Goal: Information Seeking & Learning: Learn about a topic

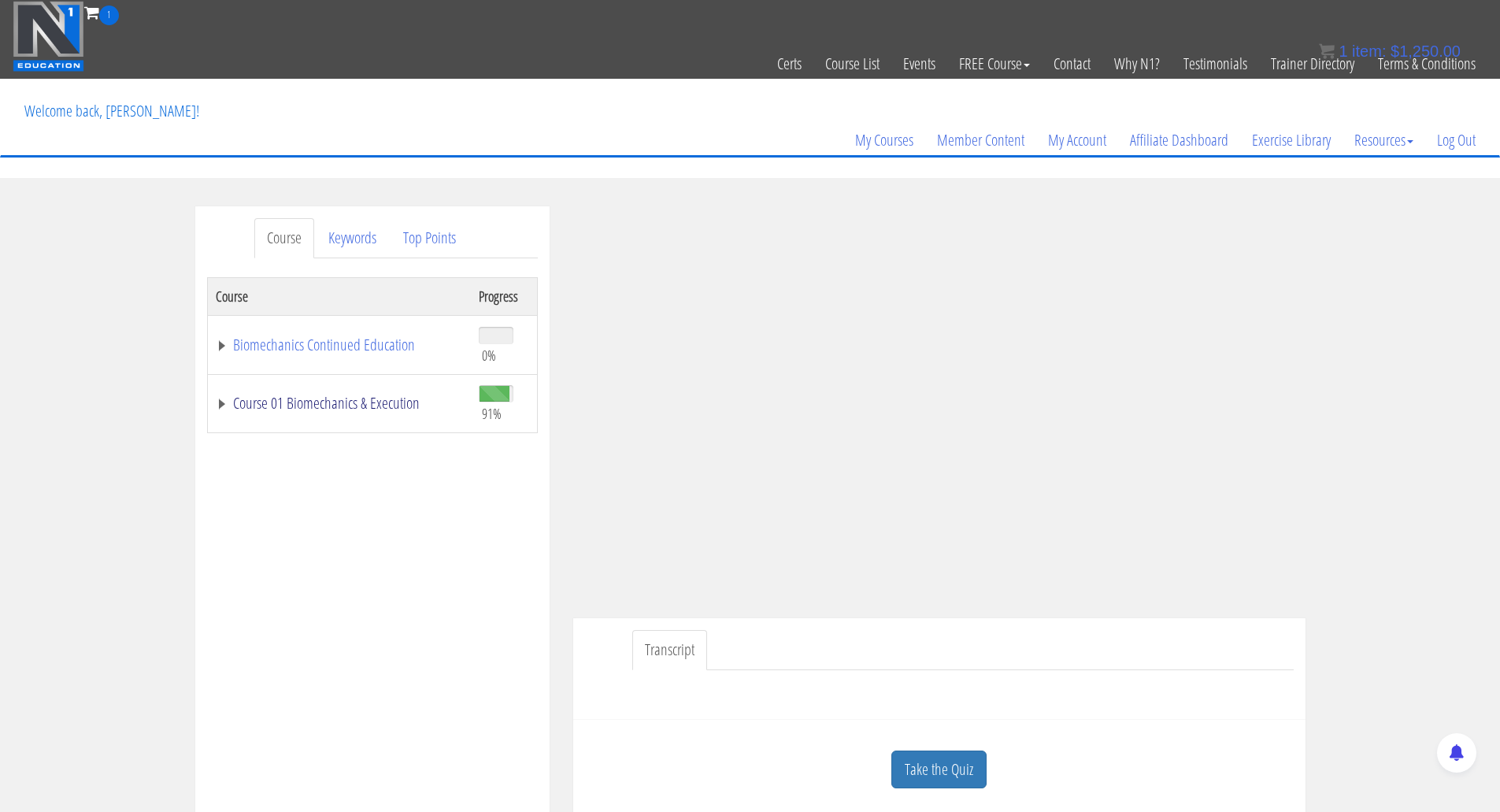
click at [268, 395] on link "Course 01 Biomechanics & Execution" at bounding box center [339, 403] width 247 height 16
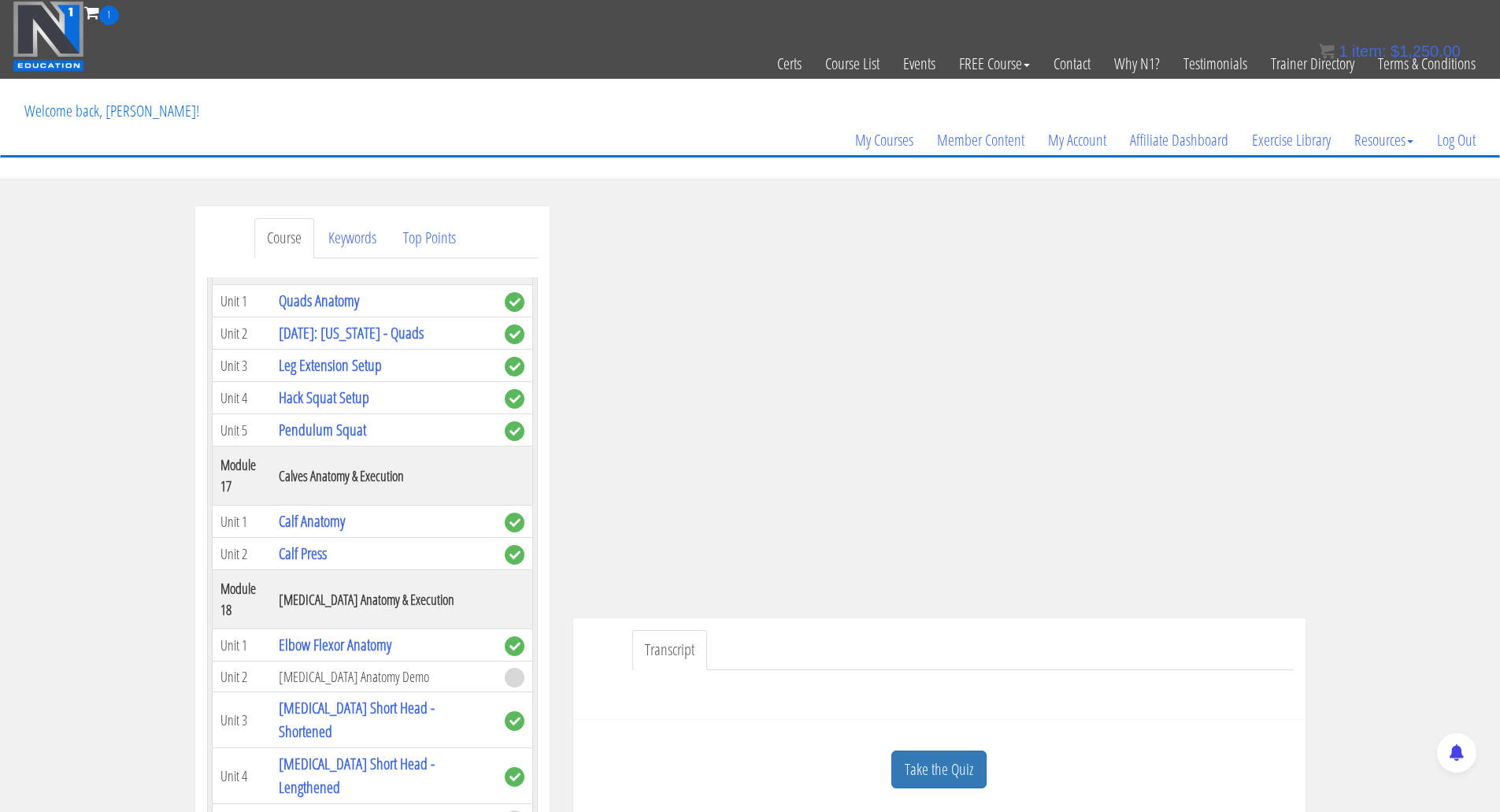
scroll to position [4723, 0]
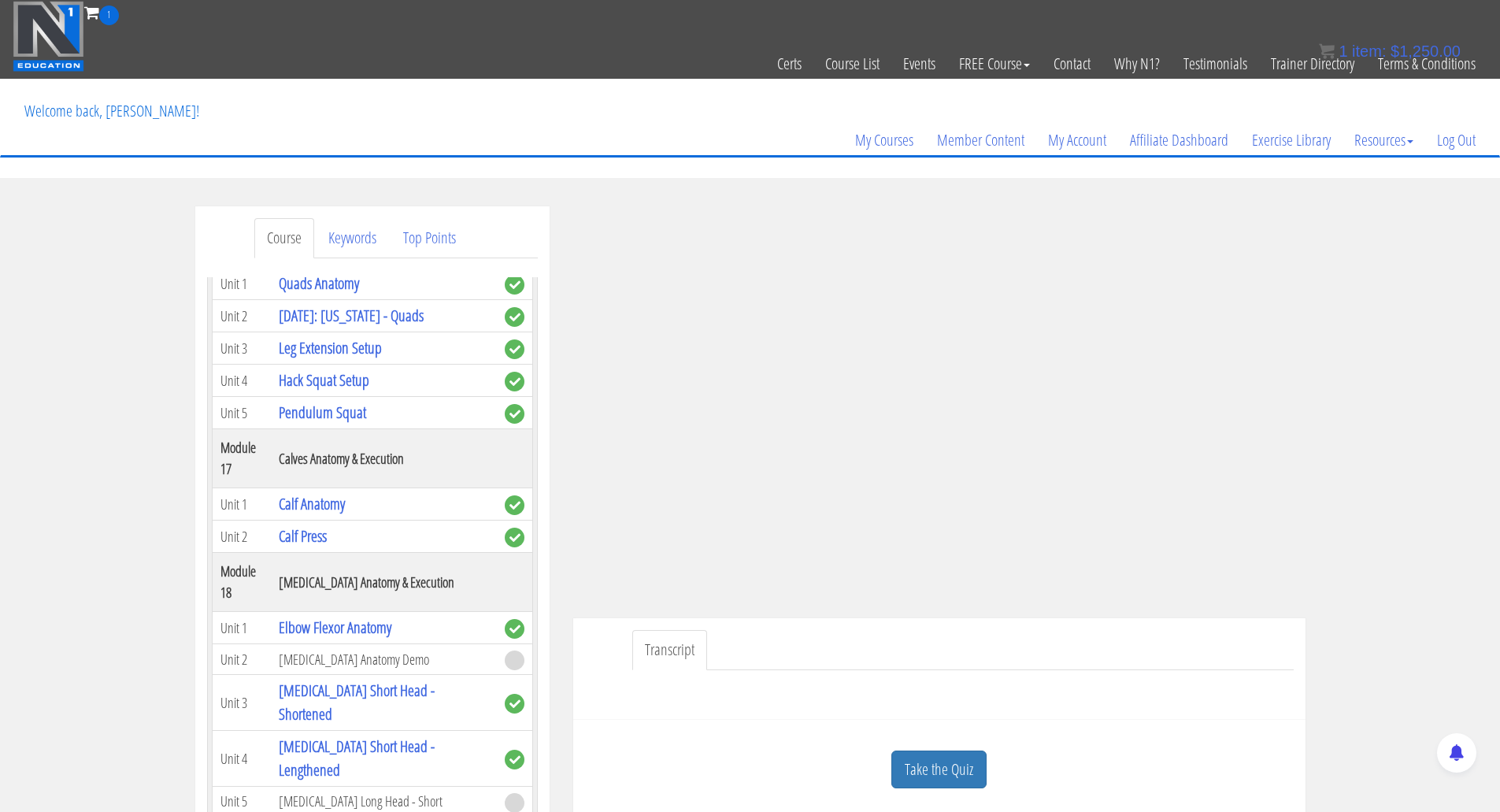
click at [603, 663] on div "Transcript" at bounding box center [939, 668] width 732 height 102
click at [587, 655] on div "Transcript" at bounding box center [939, 668] width 732 height 102
click at [325, 358] on link "Leg Extension Setup" at bounding box center [330, 348] width 103 height 22
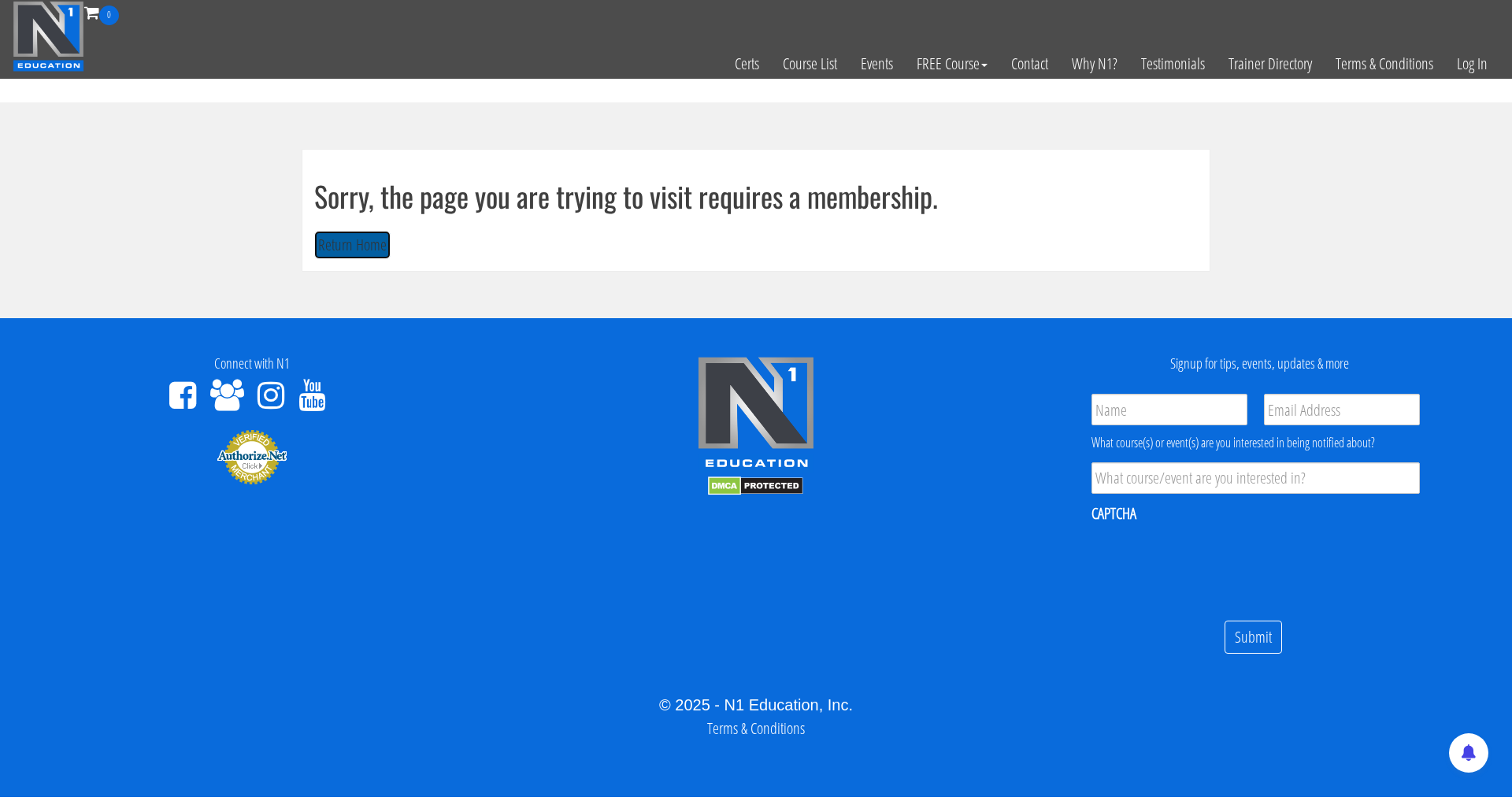
click at [349, 241] on button "Return Home" at bounding box center [353, 245] width 77 height 29
click at [1478, 60] on link "Log In" at bounding box center [1472, 64] width 54 height 78
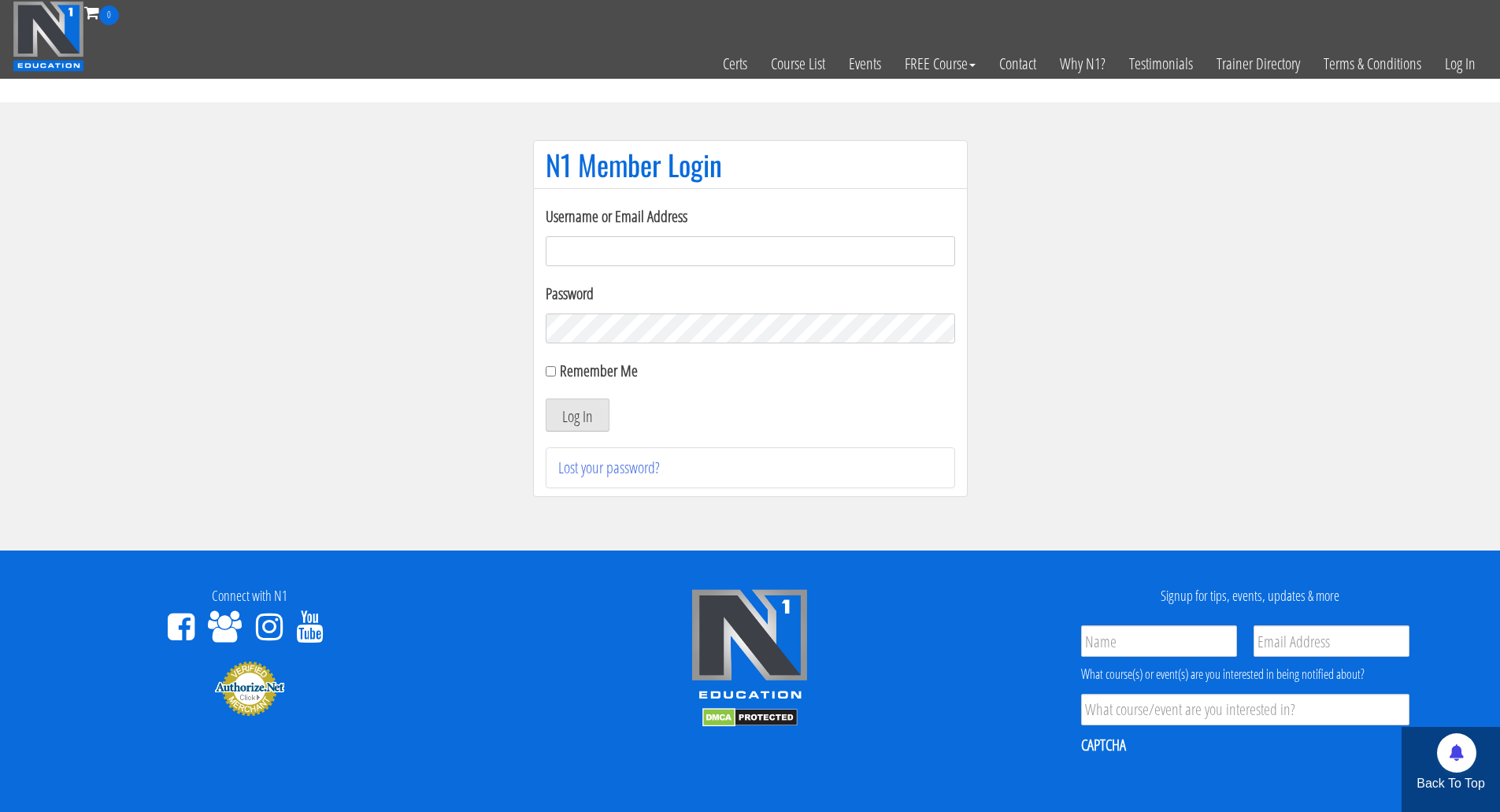
click at [649, 256] on input "Username or Email Address" at bounding box center [751, 250] width 409 height 30
type input "Brandon.sims026@gmail.com"
click at [557, 365] on div "Remember Me" at bounding box center [751, 371] width 409 height 24
click at [553, 372] on input "Remember Me" at bounding box center [551, 371] width 10 height 10
checkbox input "true"
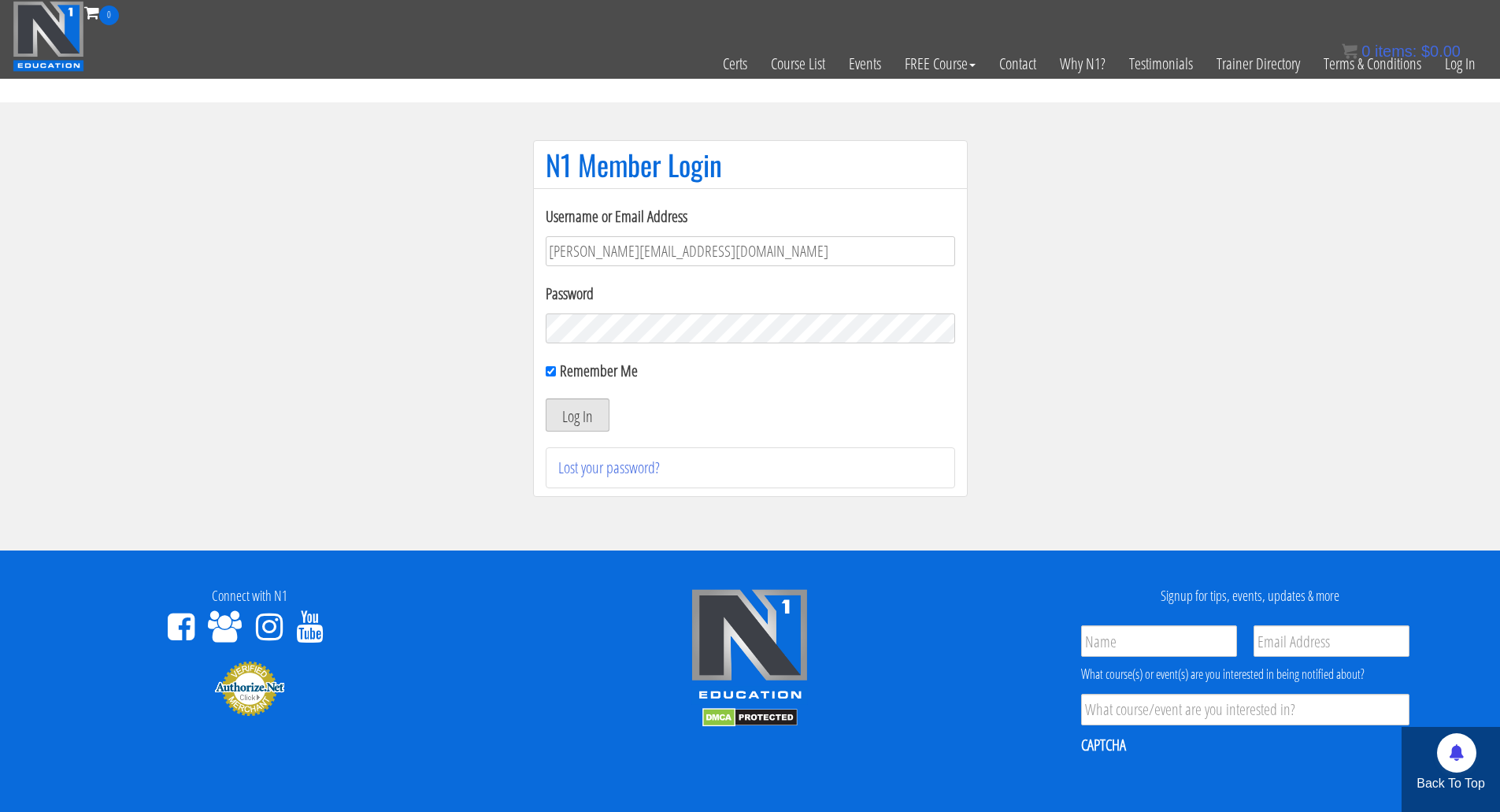
click at [584, 414] on button "Log In" at bounding box center [578, 414] width 64 height 33
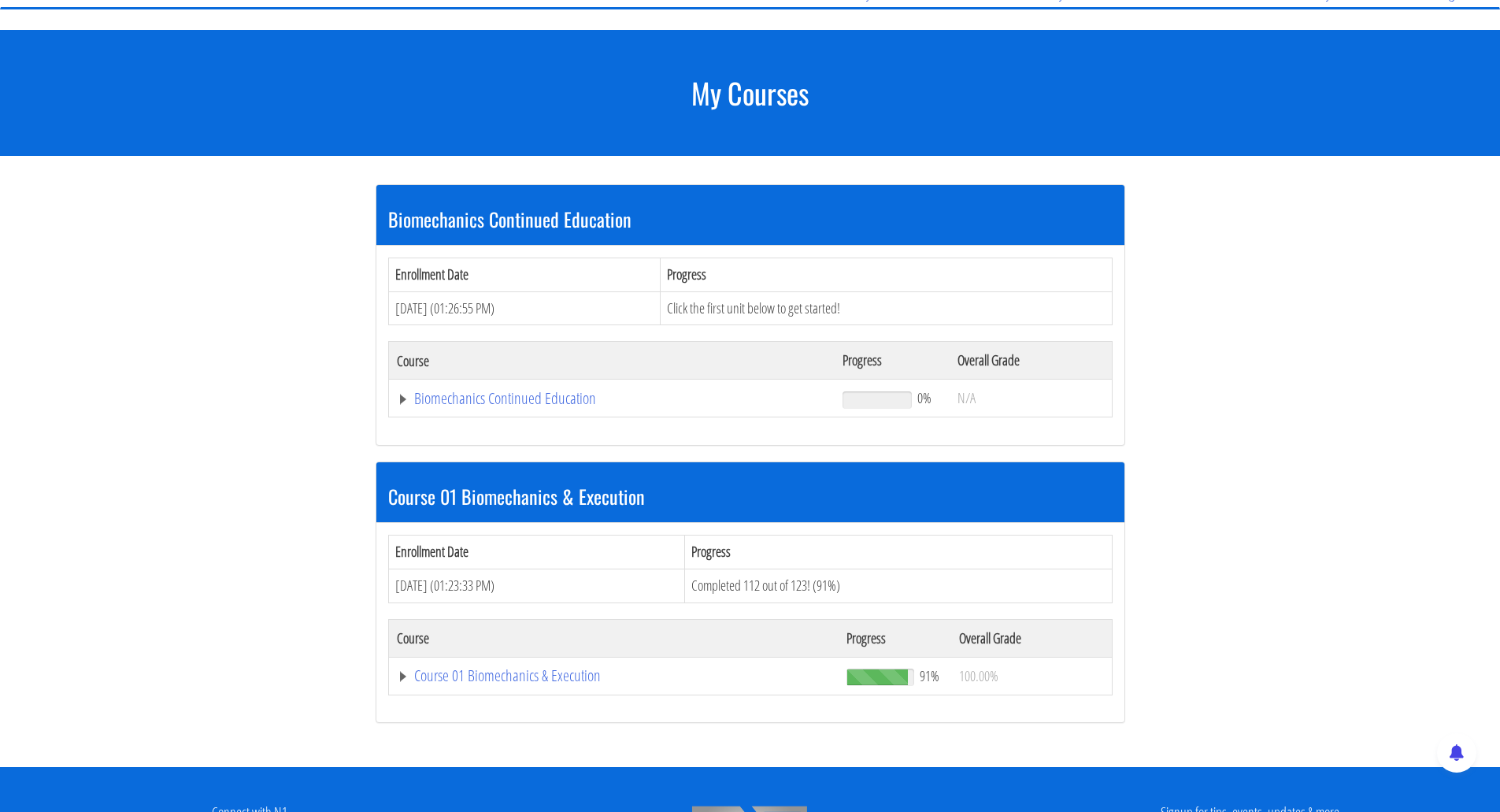
scroll to position [157, 0]
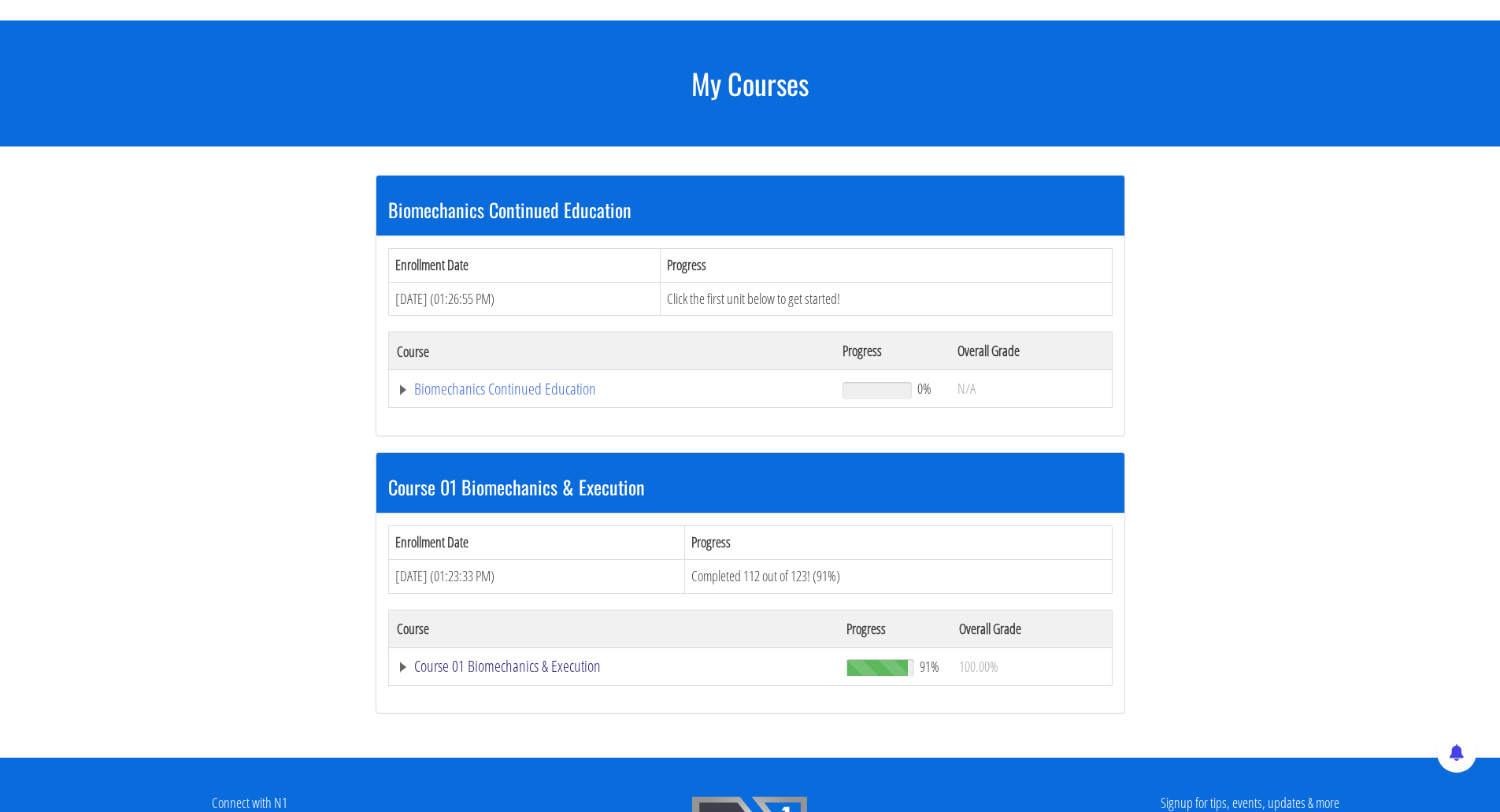
click at [465, 396] on link "Course 01 Biomechanics & Execution" at bounding box center [612, 389] width 431 height 16
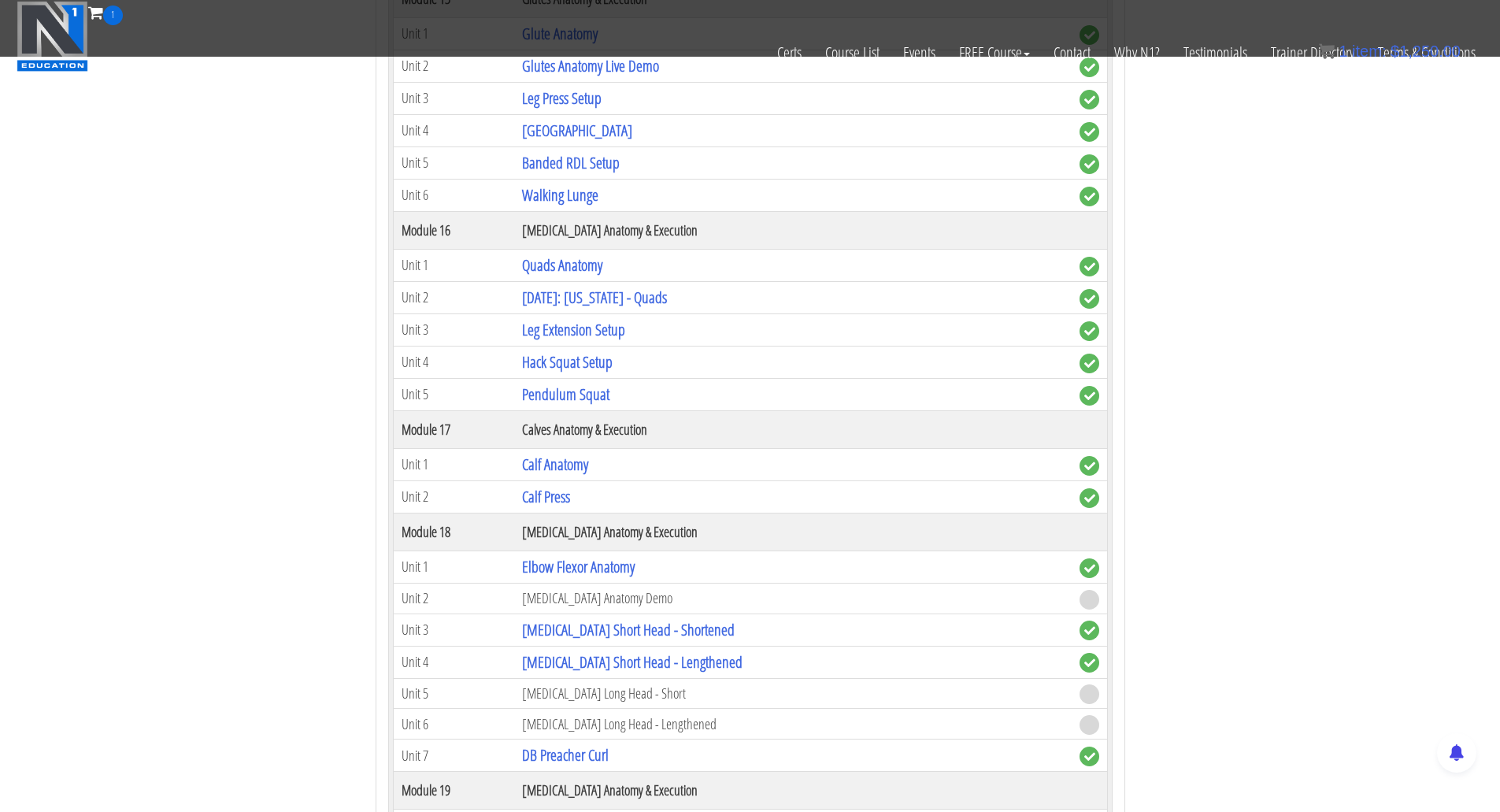
scroll to position [4329, 0]
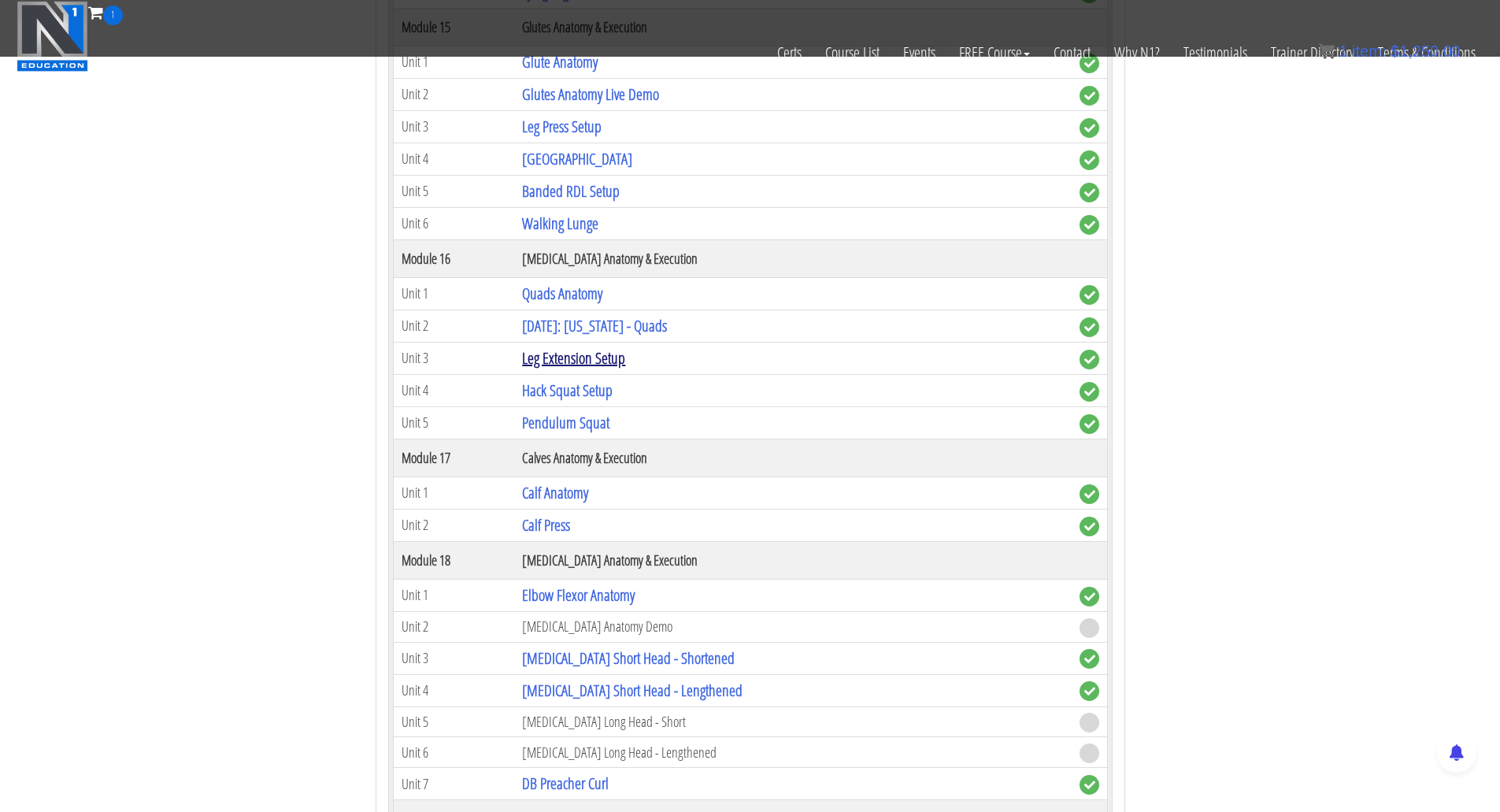
click at [571, 356] on link "Leg Extension Setup" at bounding box center [573, 357] width 103 height 22
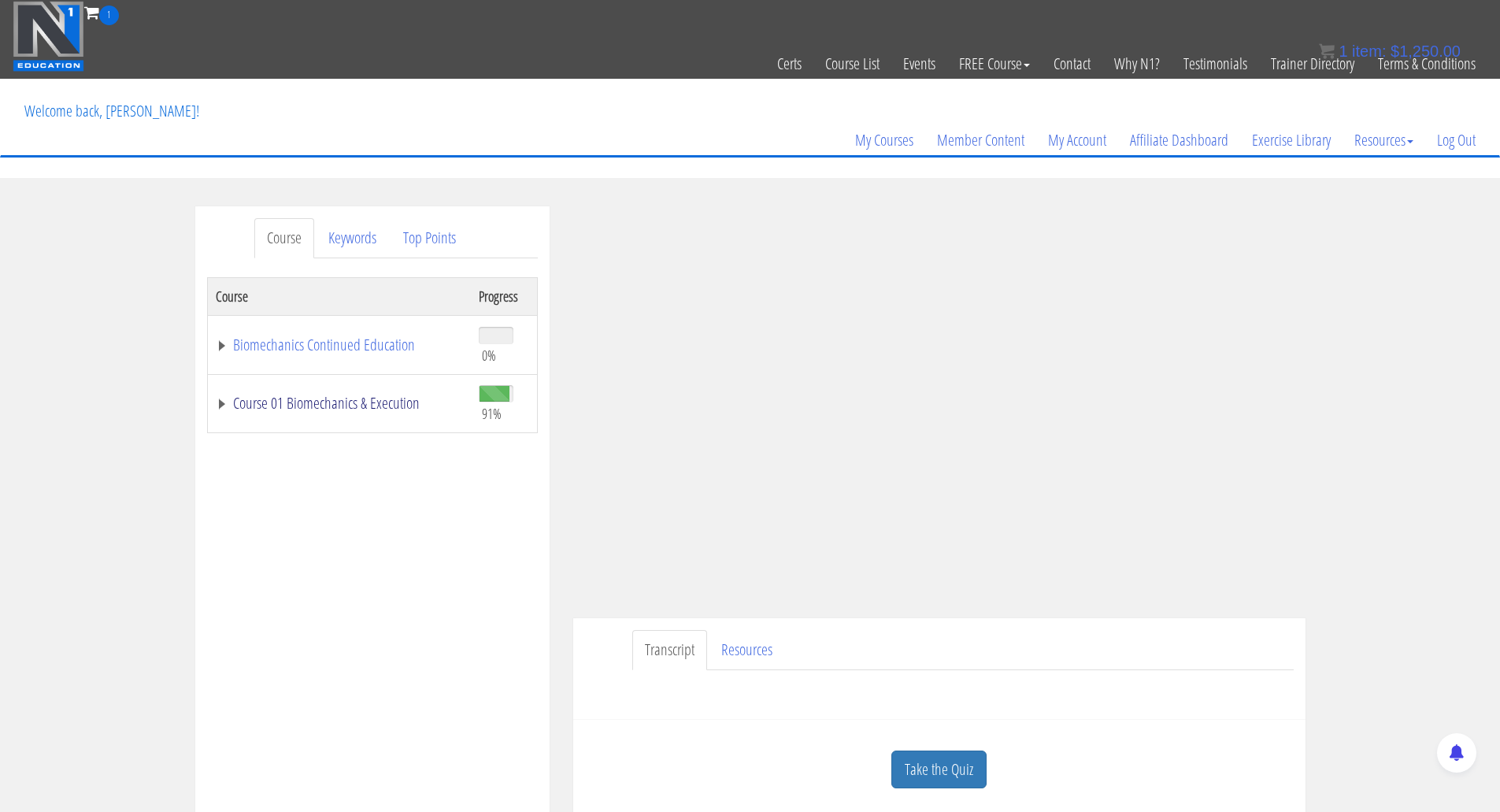
click at [330, 399] on link "Course 01 Biomechanics & Execution" at bounding box center [339, 403] width 247 height 16
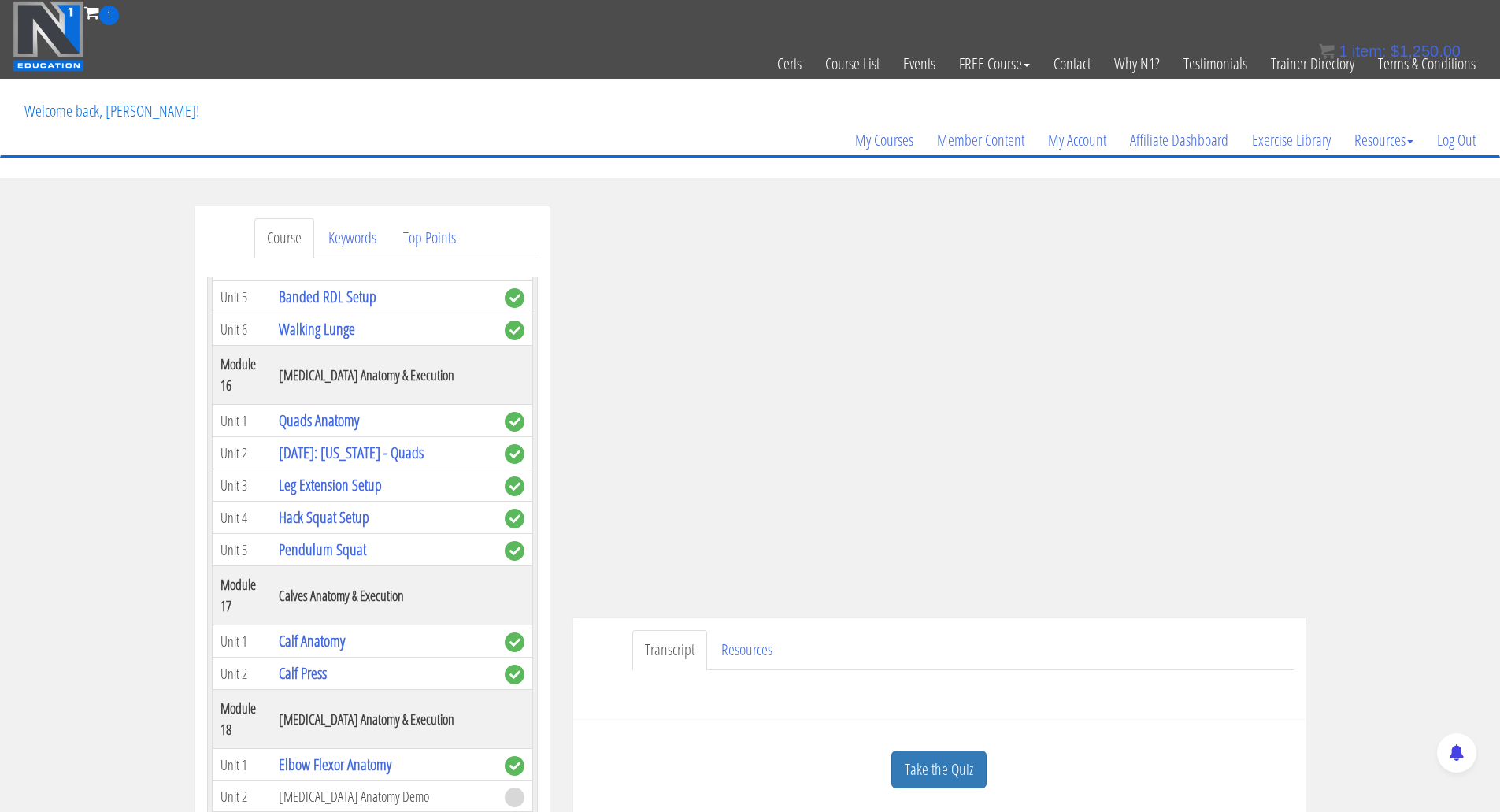
scroll to position [4644, 0]
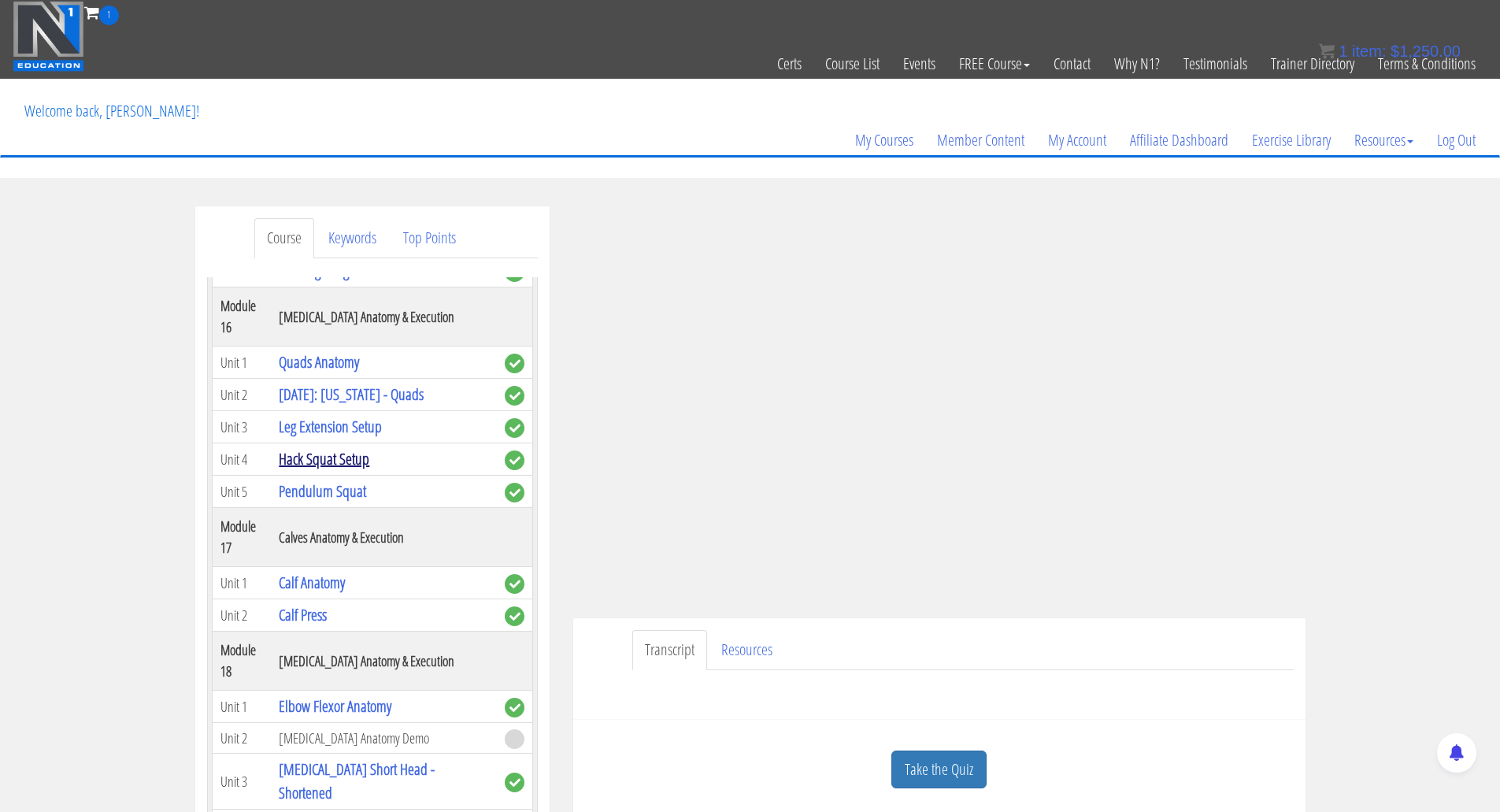
click at [309, 469] on link "Hack Squat Setup" at bounding box center [324, 458] width 90 height 22
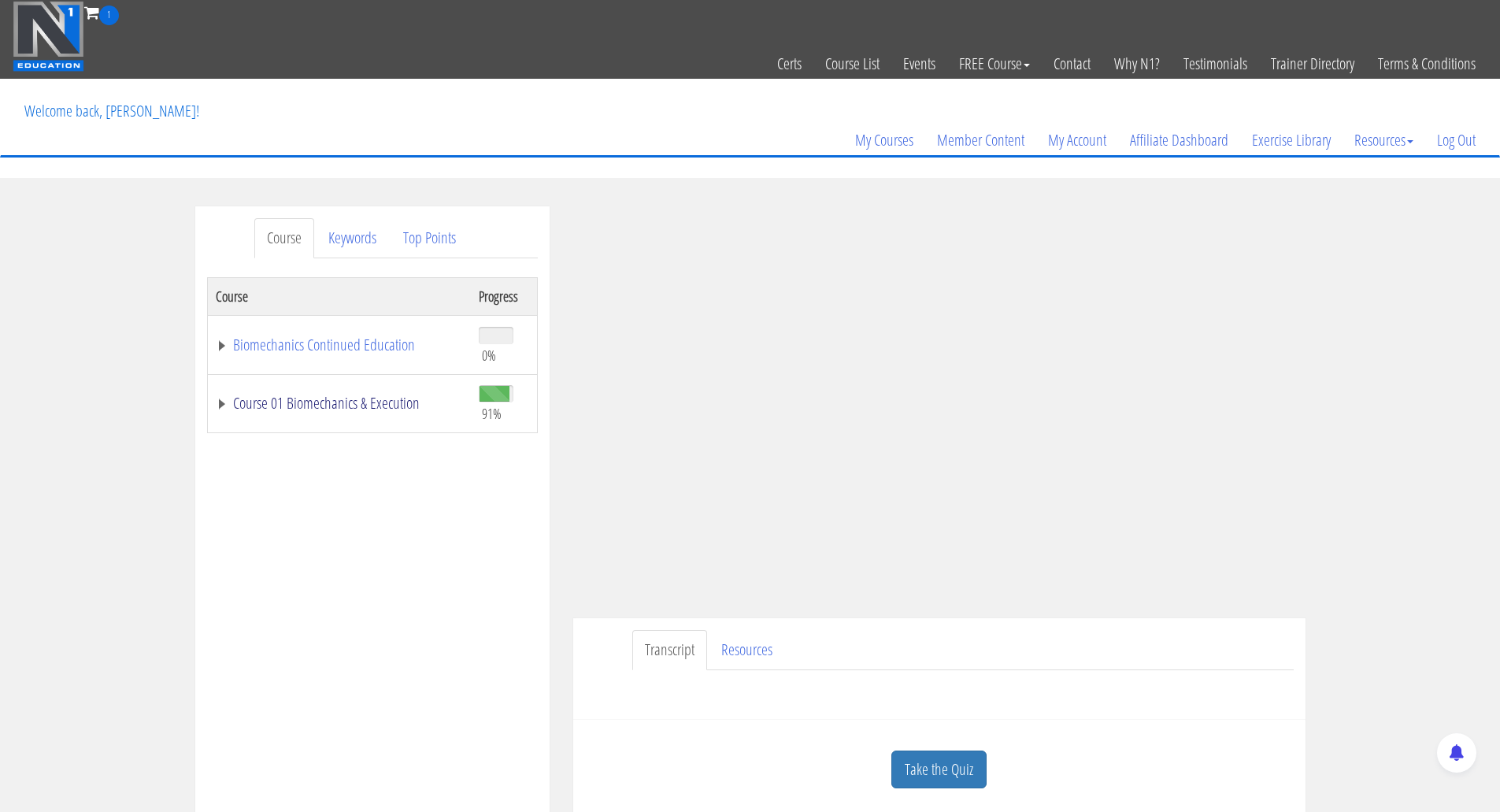
click at [348, 408] on link "Course 01 Biomechanics & Execution" at bounding box center [339, 403] width 247 height 16
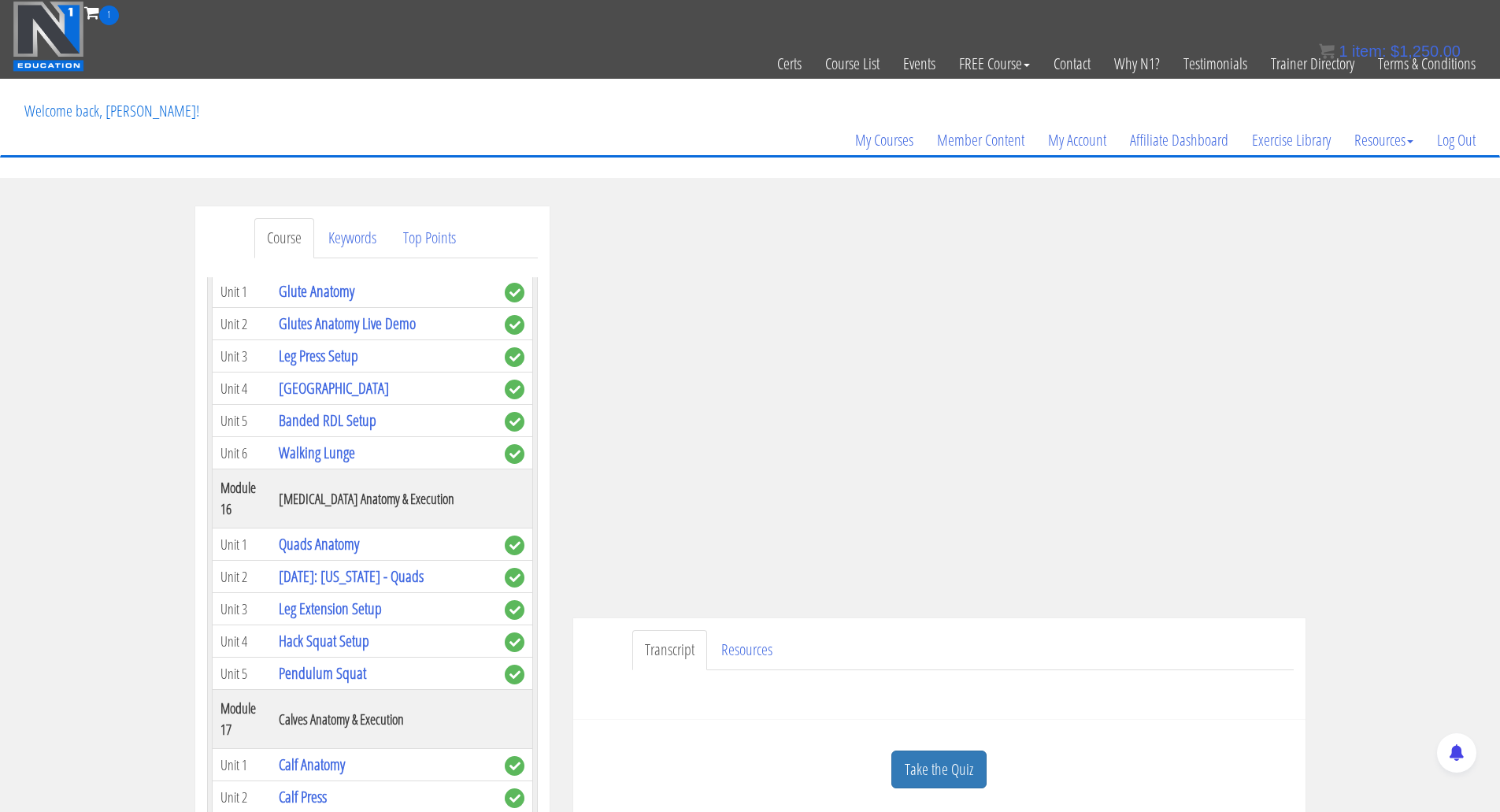
scroll to position [4487, 0]
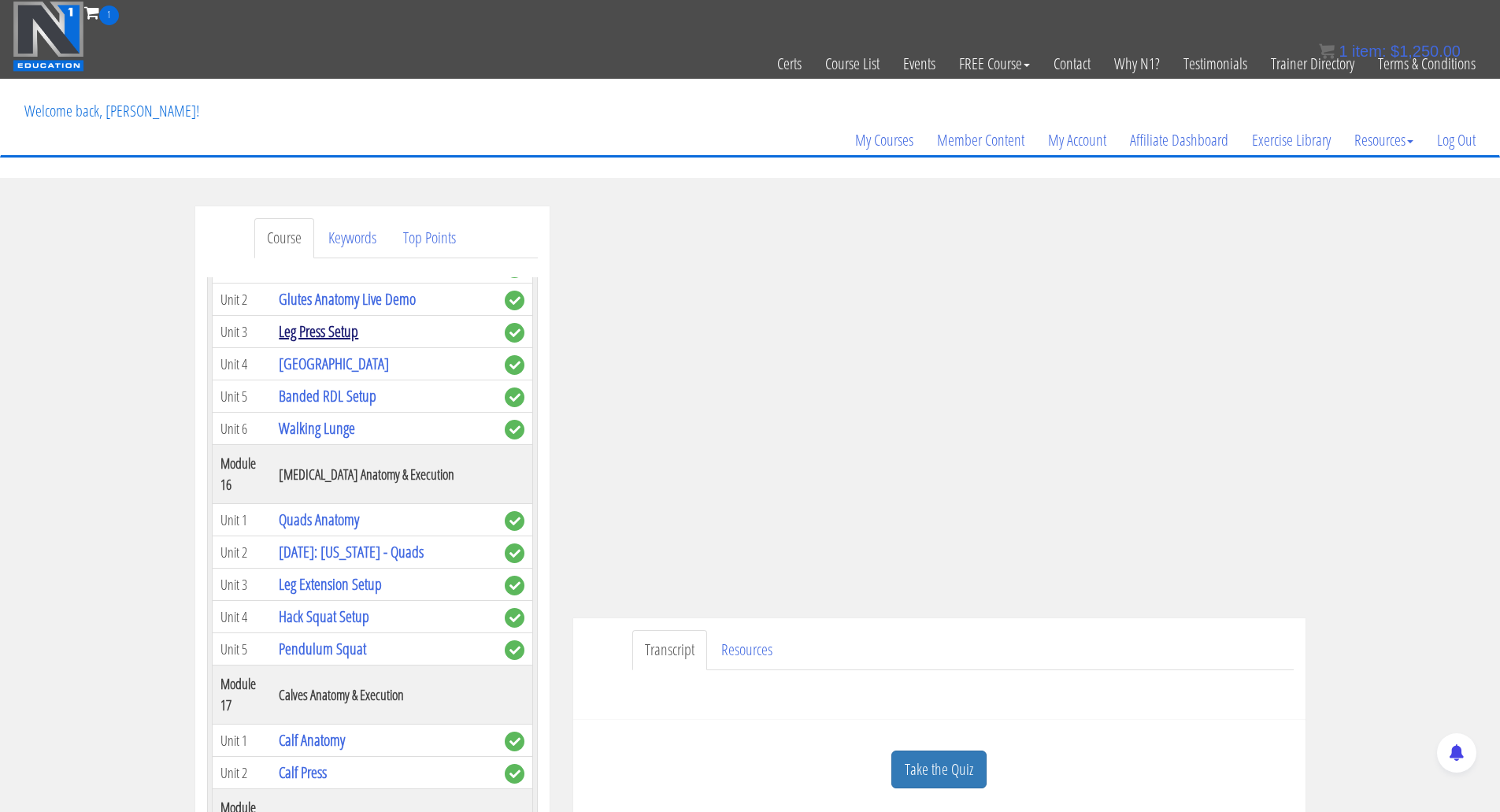
click at [307, 341] on link "Leg Press Setup" at bounding box center [318, 331] width 79 height 22
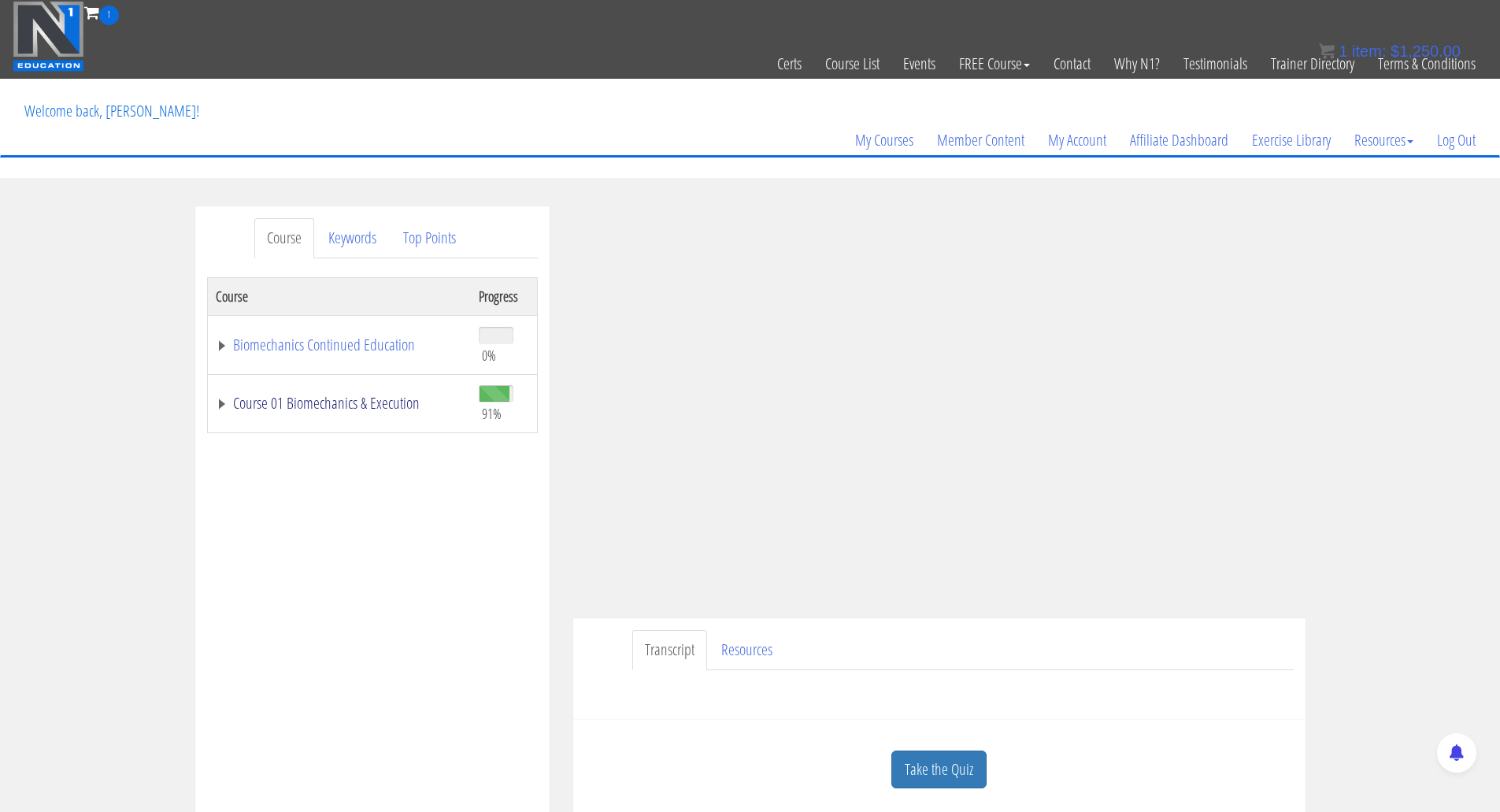
click at [341, 398] on link "Course 01 Biomechanics & Execution" at bounding box center [339, 403] width 247 height 16
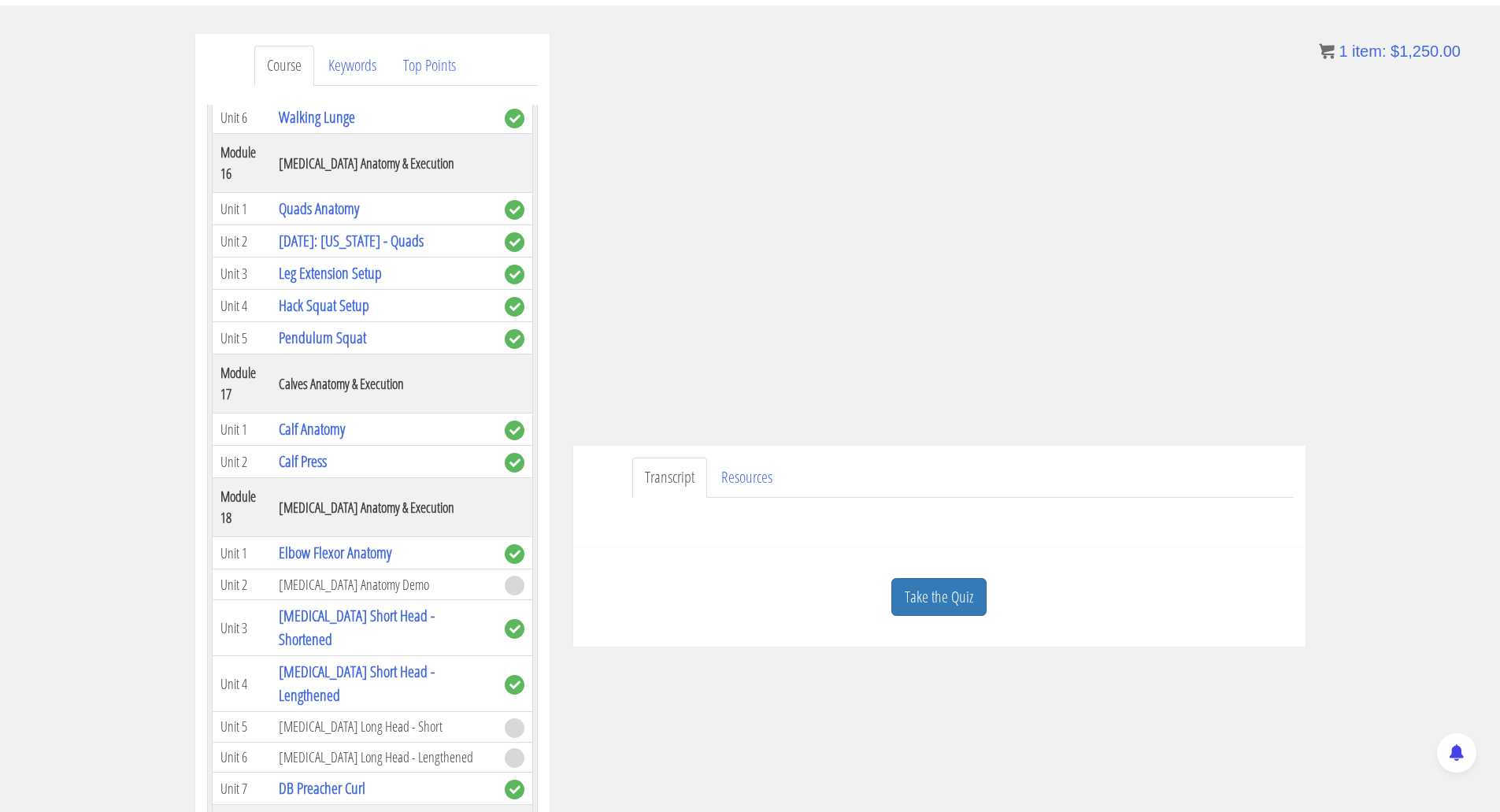
scroll to position [4584, 0]
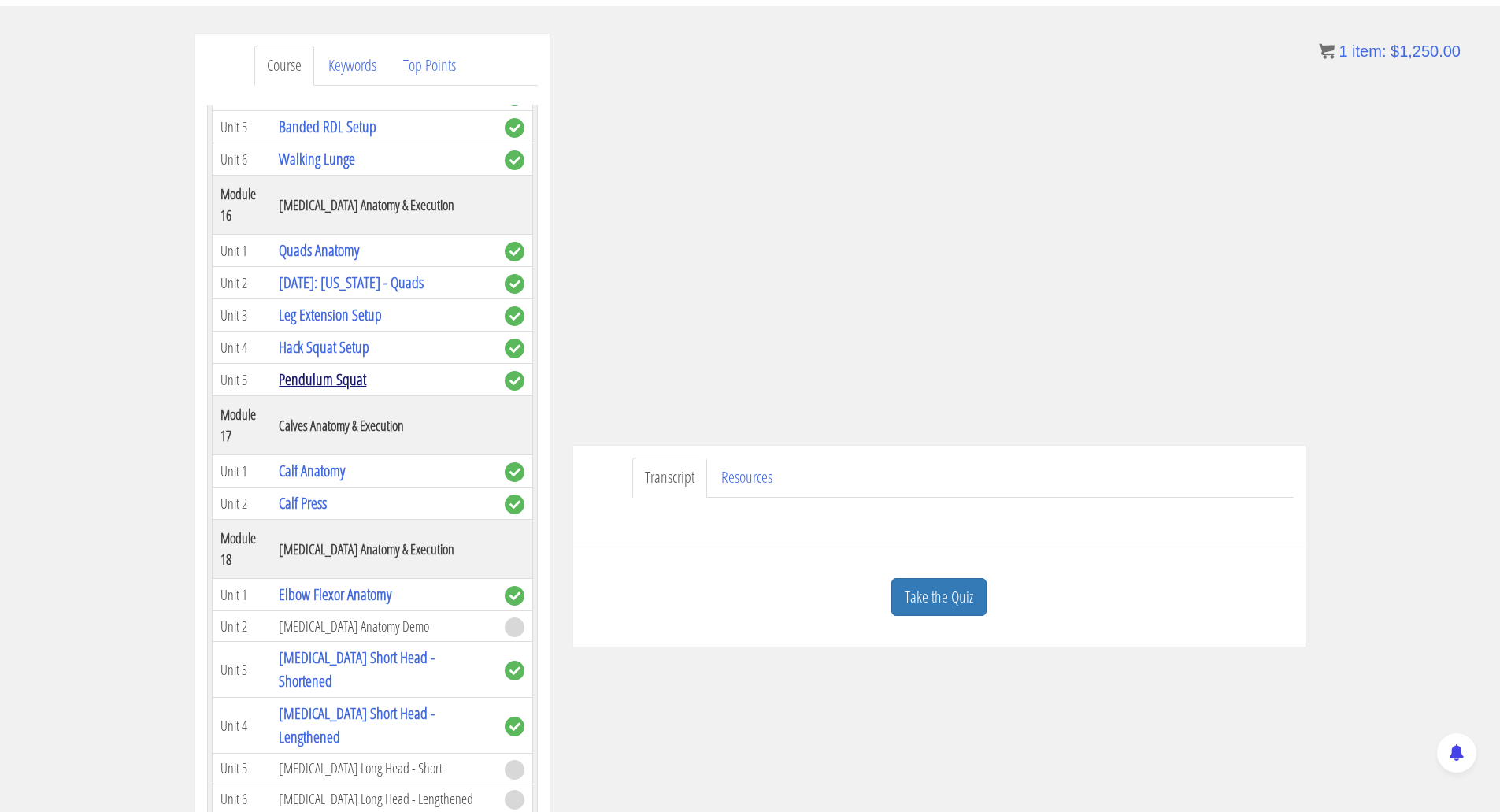
click at [309, 390] on link "Pendulum Squat" at bounding box center [322, 379] width 87 height 22
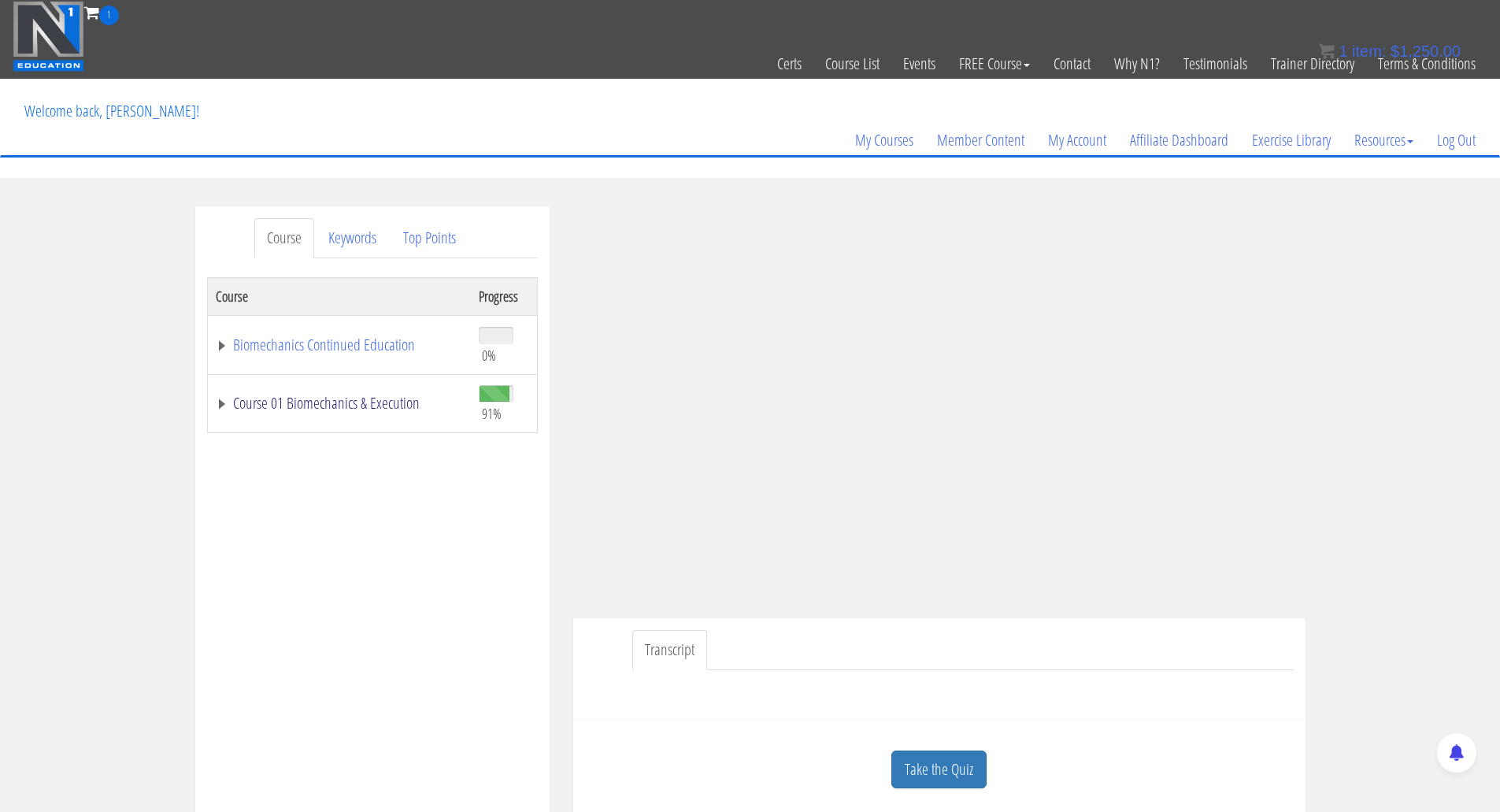
click at [302, 403] on link "Course 01 Biomechanics & Execution" at bounding box center [339, 403] width 247 height 16
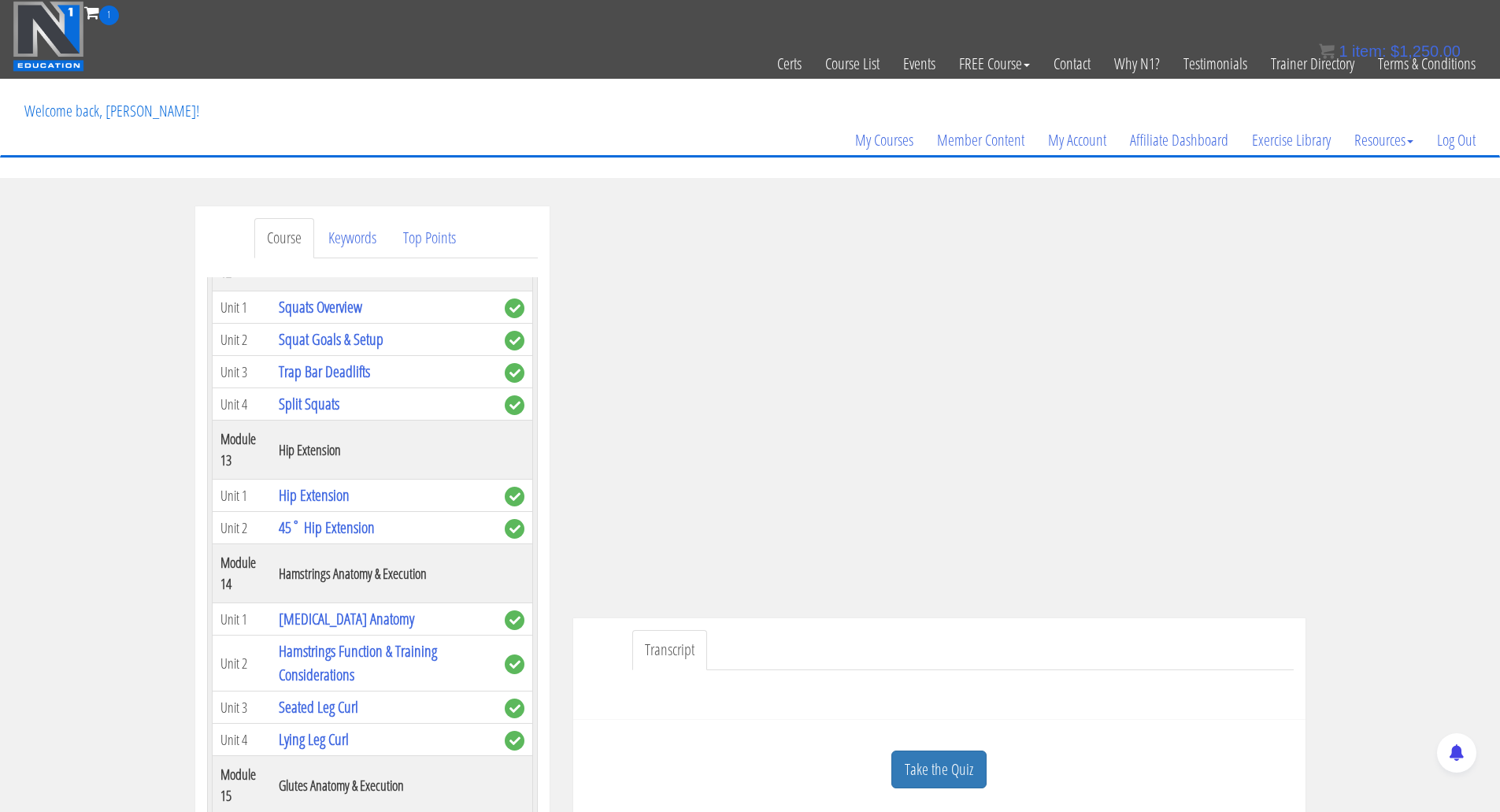
scroll to position [3936, 0]
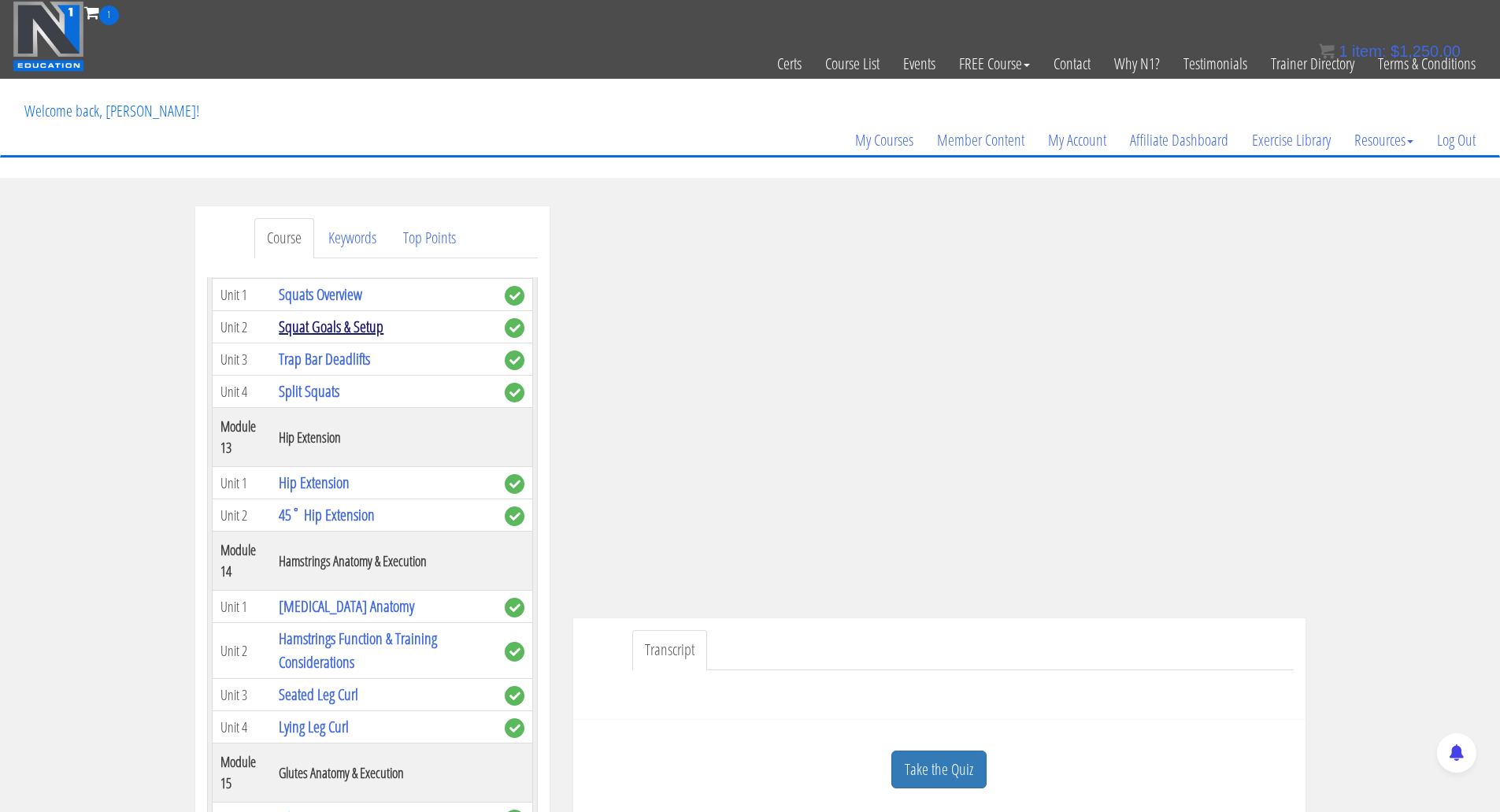
click at [315, 337] on link "Squat Goals & Setup" at bounding box center [331, 326] width 105 height 22
